Goal: Transaction & Acquisition: Purchase product/service

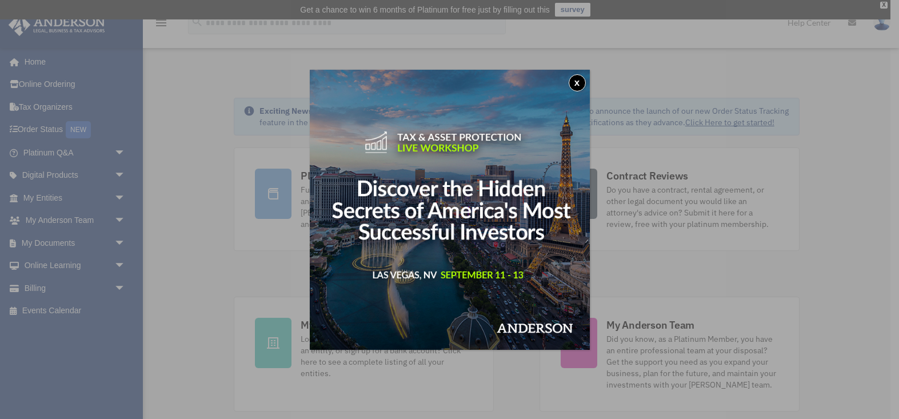
click at [573, 78] on button "x" at bounding box center [577, 82] width 17 height 17
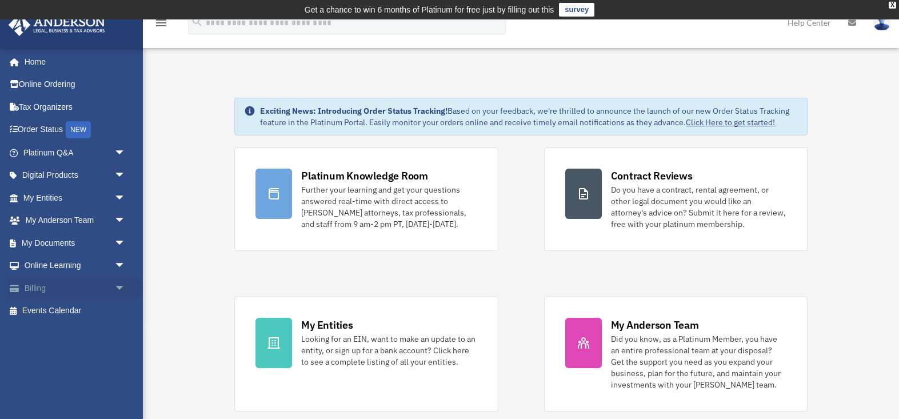
click at [83, 290] on link "Billing arrow_drop_down" at bounding box center [75, 288] width 135 height 23
click at [118, 285] on span "arrow_drop_down" at bounding box center [125, 288] width 23 height 23
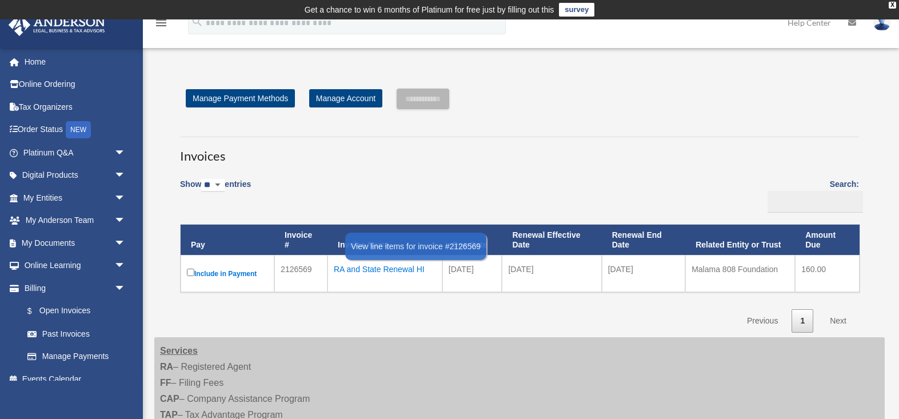
click at [403, 268] on div "RA and State Renewal HI" at bounding box center [385, 269] width 102 height 16
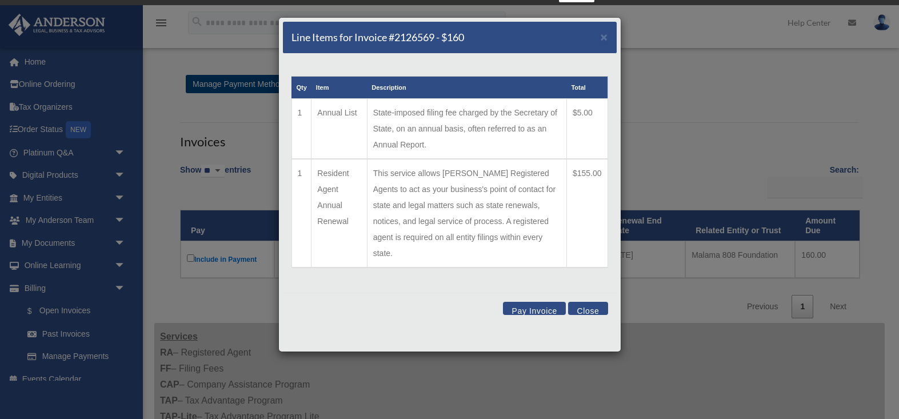
scroll to position [15, 0]
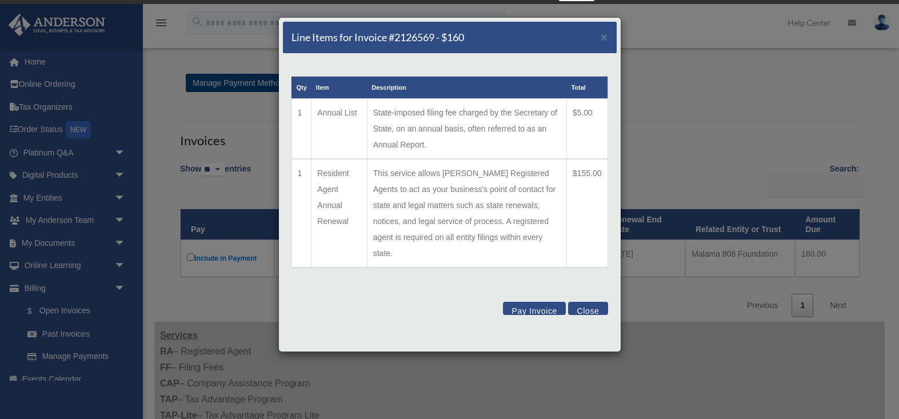
click at [540, 302] on button "Pay Invoice" at bounding box center [534, 308] width 63 height 13
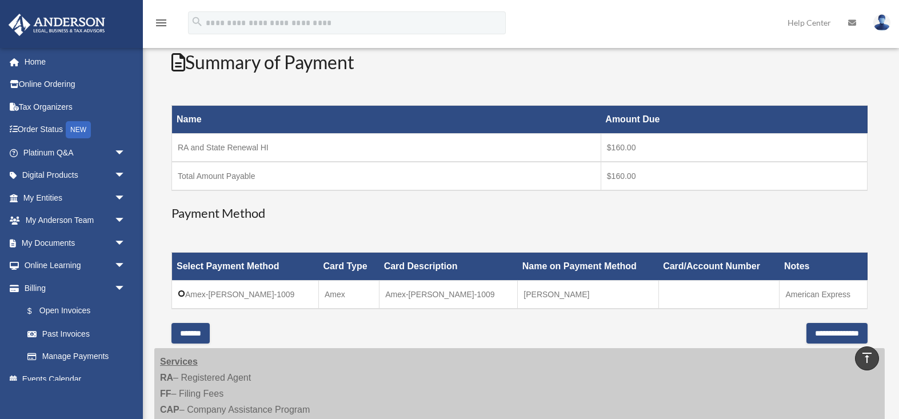
scroll to position [149, 0]
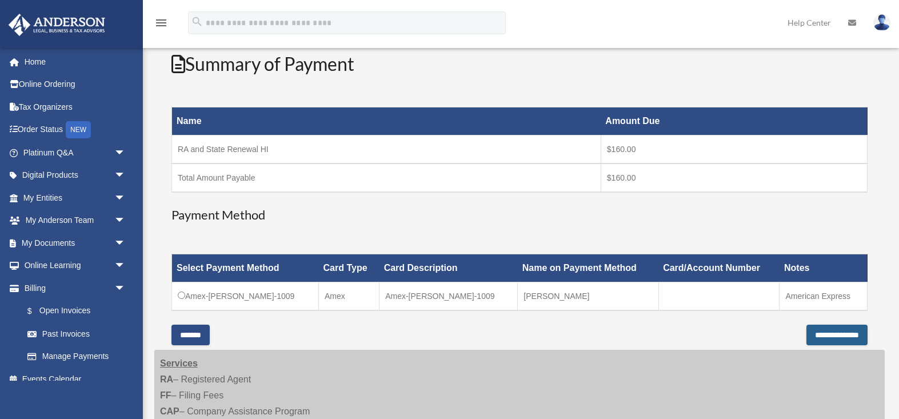
click at [807, 332] on input "**********" at bounding box center [837, 335] width 61 height 21
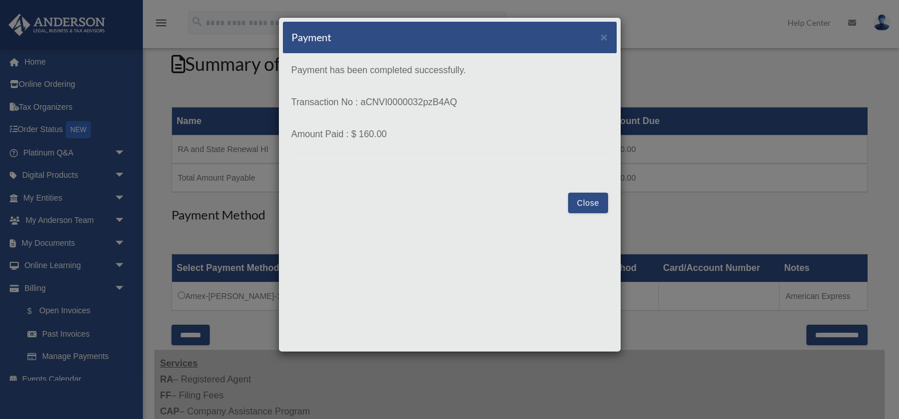
click at [585, 197] on button "Close" at bounding box center [587, 203] width 39 height 21
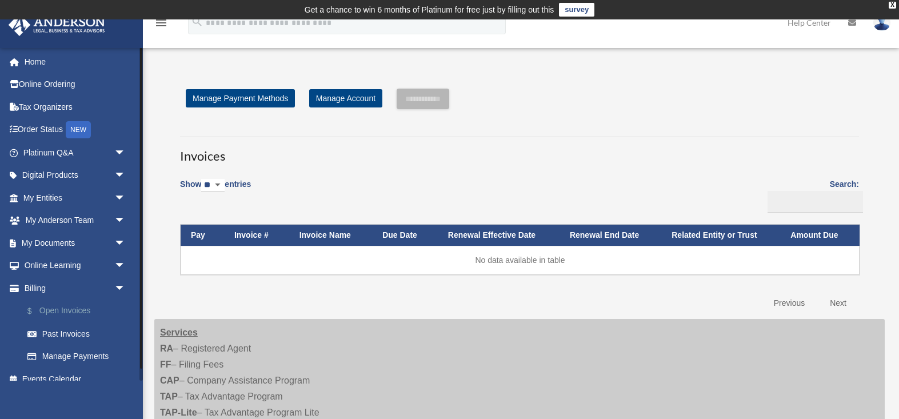
click at [71, 310] on link "$ Open Invoices" at bounding box center [79, 311] width 127 height 23
